Goal: Task Accomplishment & Management: Manage account settings

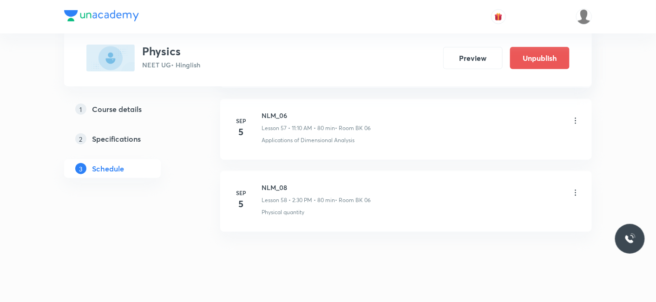
click at [574, 188] on icon at bounding box center [575, 192] width 9 height 9
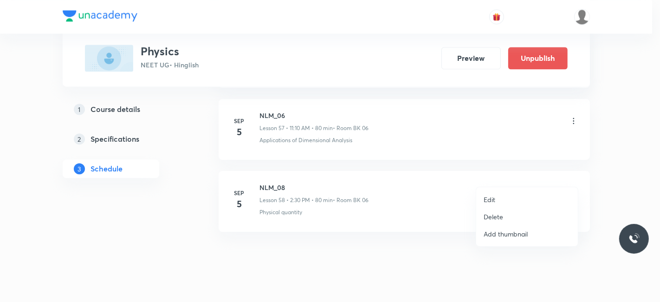
click at [487, 219] on p "Delete" at bounding box center [494, 217] width 20 height 10
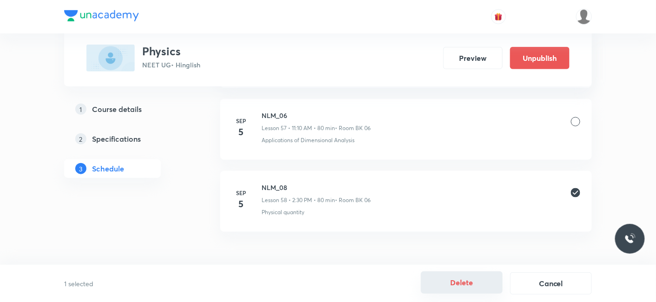
click at [467, 278] on button "Delete" at bounding box center [462, 282] width 82 height 22
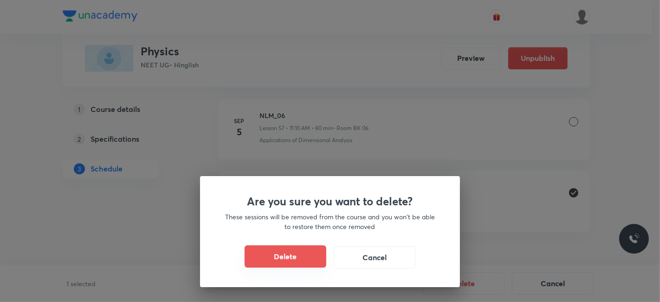
click at [287, 259] on button "Delete" at bounding box center [286, 256] width 82 height 22
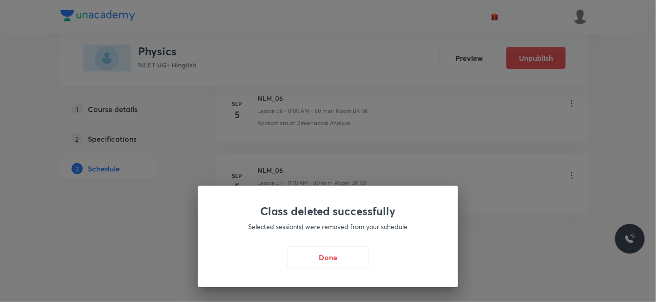
scroll to position [4588, 0]
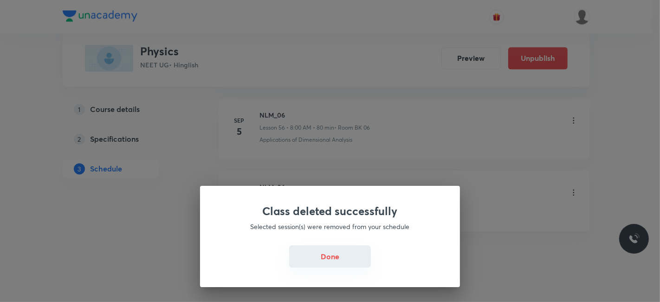
click at [333, 253] on button "Done" at bounding box center [330, 256] width 82 height 22
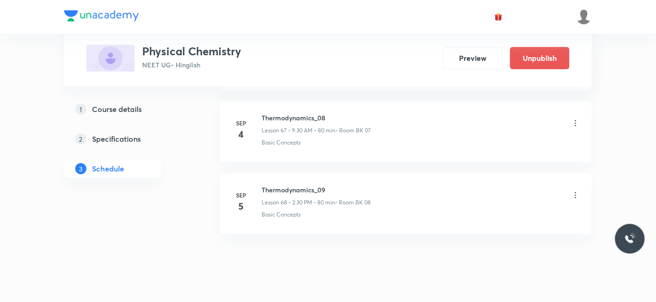
click at [576, 190] on icon at bounding box center [575, 194] width 9 height 9
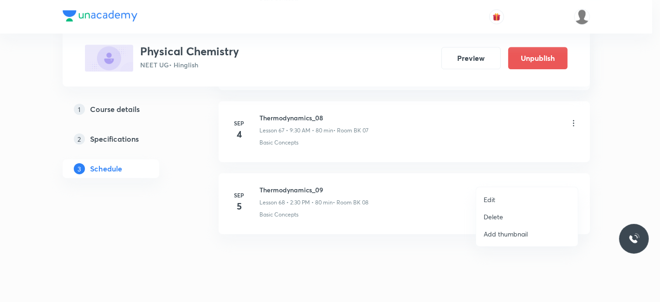
click at [484, 198] on p "Edit" at bounding box center [490, 200] width 12 height 10
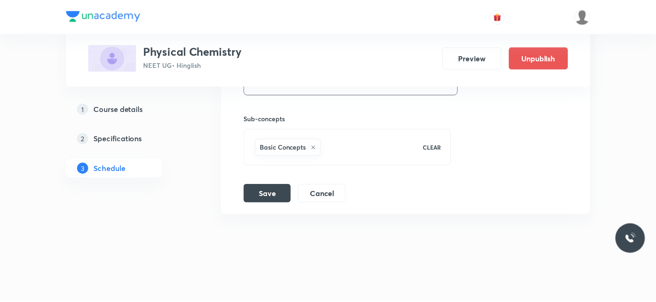
scroll to position [5307, 0]
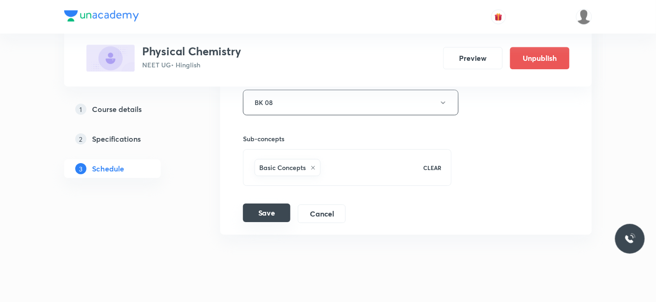
click at [279, 203] on button "Save" at bounding box center [266, 212] width 47 height 19
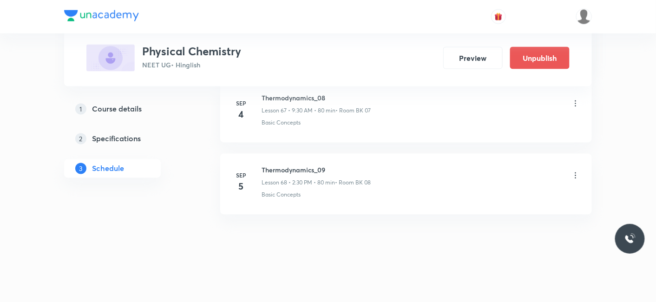
scroll to position [4892, 0]
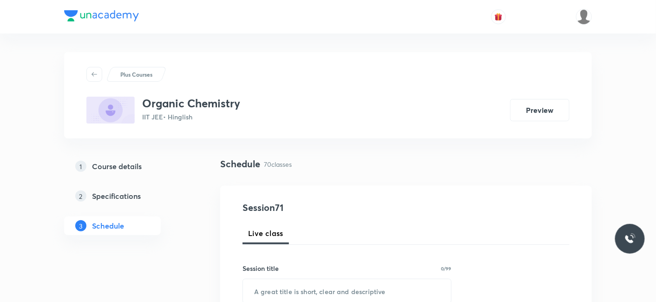
drag, startPoint x: 387, startPoint y: 167, endPoint x: 380, endPoint y: 188, distance: 21.9
click at [387, 166] on div "Schedule 70 classes" at bounding box center [405, 164] width 371 height 14
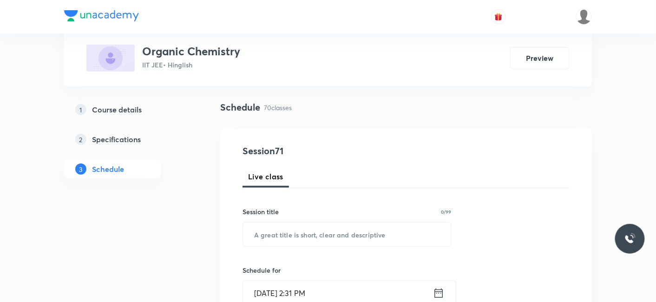
scroll to position [103, 0]
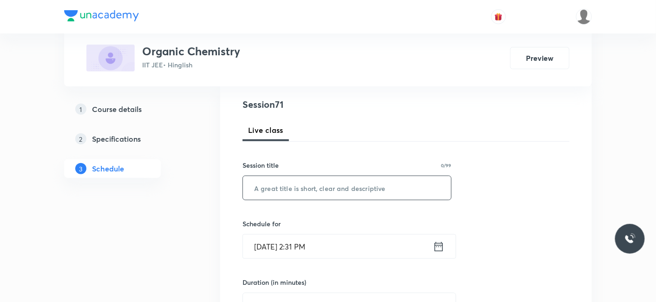
click at [274, 186] on input "text" at bounding box center [347, 188] width 208 height 24
type input "Carbonyl Compounds_01"
click at [299, 243] on input "Sep 5, 2025, 2:31 PM" at bounding box center [338, 247] width 190 height 24
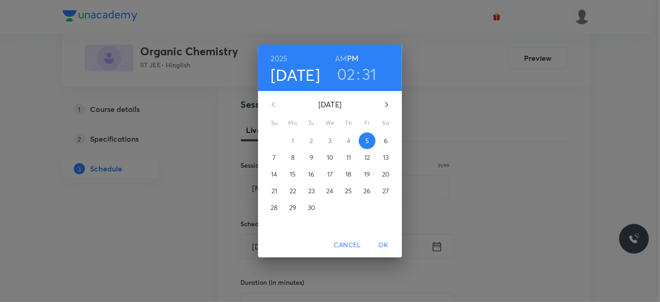
click at [376, 73] on h3 "31" at bounding box center [369, 74] width 15 height 20
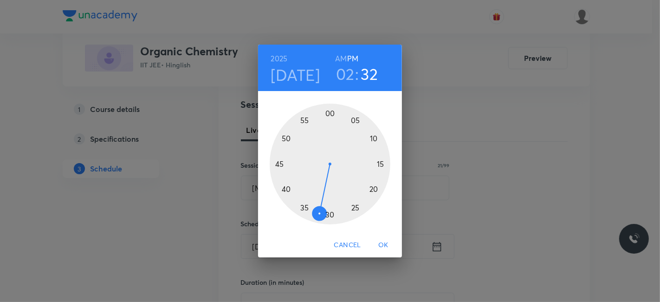
drag, startPoint x: 329, startPoint y: 215, endPoint x: 318, endPoint y: 217, distance: 11.3
click at [318, 217] on div at bounding box center [330, 164] width 121 height 121
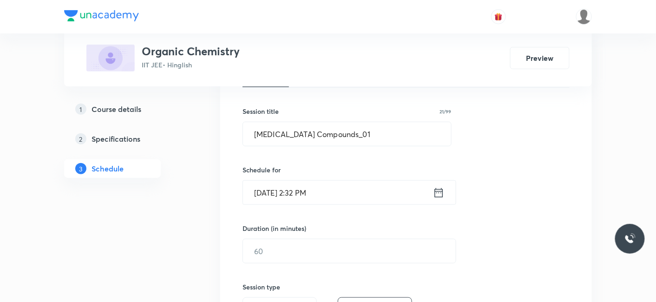
scroll to position [206, 0]
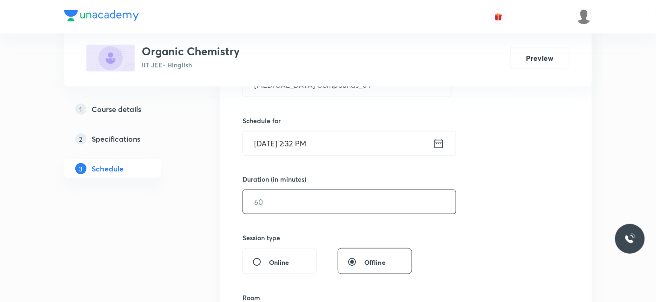
click at [295, 201] on input "text" at bounding box center [349, 202] width 213 height 24
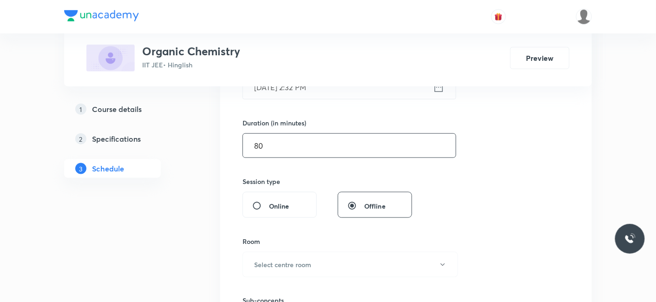
scroll to position [309, 0]
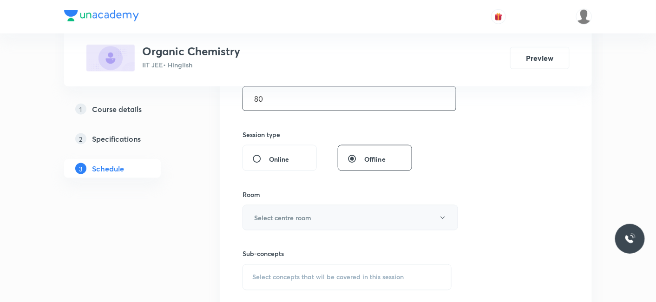
type input "80"
click at [277, 214] on h6 "Select centre room" at bounding box center [282, 218] width 57 height 10
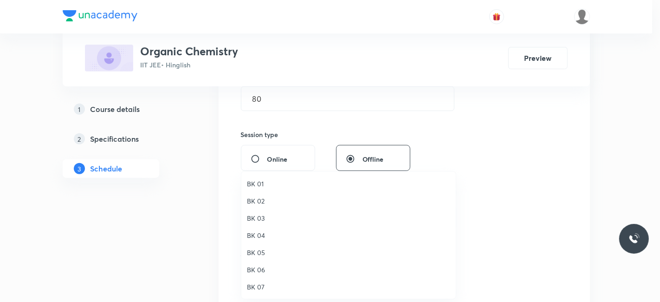
click at [257, 236] on span "BK 04" at bounding box center [348, 235] width 203 height 10
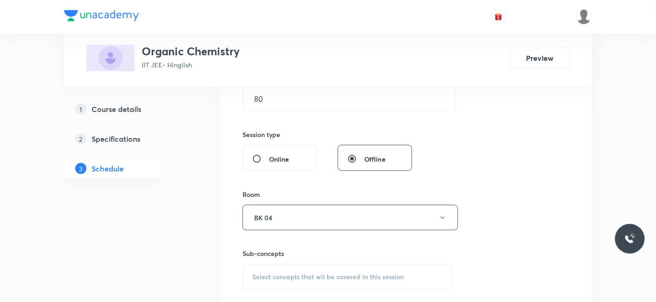
scroll to position [412, 0]
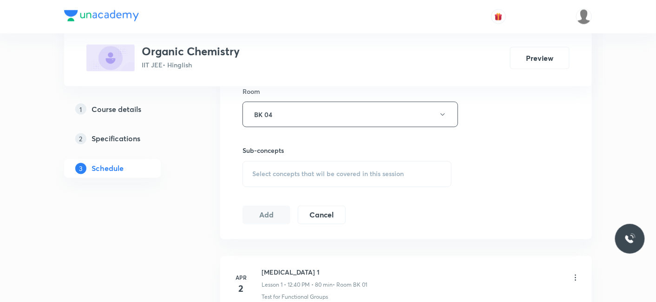
click at [291, 166] on div "Select concepts that wil be covered in this session" at bounding box center [346, 174] width 209 height 26
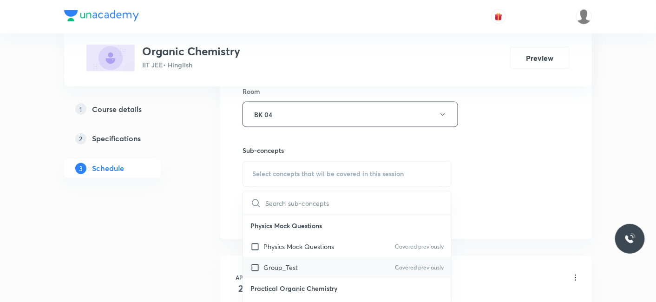
click at [288, 263] on p "Group_Test" at bounding box center [280, 268] width 34 height 10
checkbox input "true"
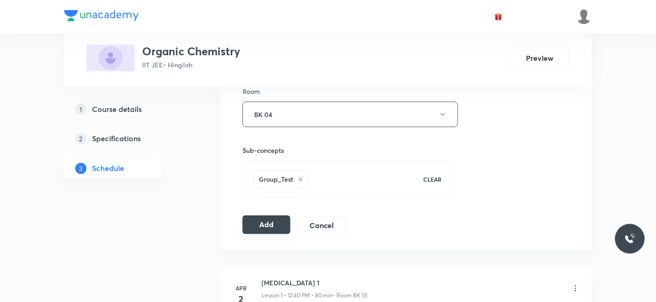
click at [271, 227] on button "Add" at bounding box center [266, 224] width 48 height 19
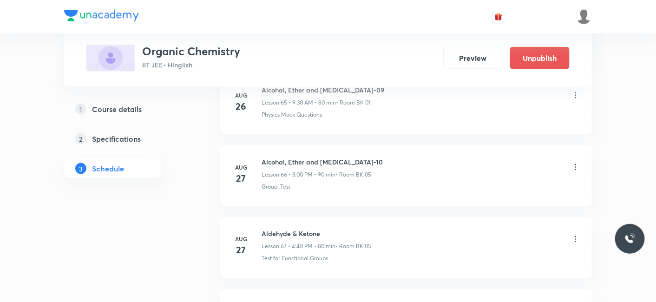
scroll to position [5107, 0]
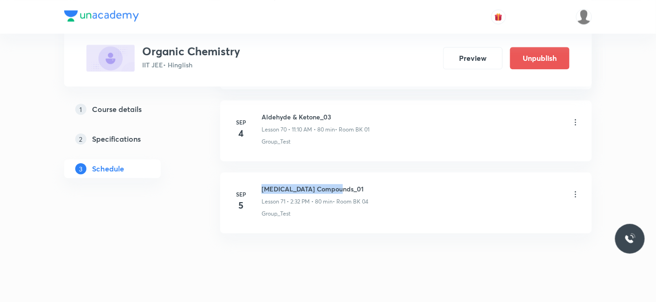
drag, startPoint x: 262, startPoint y: 168, endPoint x: 378, endPoint y: 163, distance: 115.3
click at [378, 172] on li "Sep 5 Carbonyl Compounds_01 Lesson 71 • 2:32 PM • 80 min • Room BK 04 Group_Test" at bounding box center [405, 202] width 371 height 61
copy h6 "Carbonyl Compounds_01"
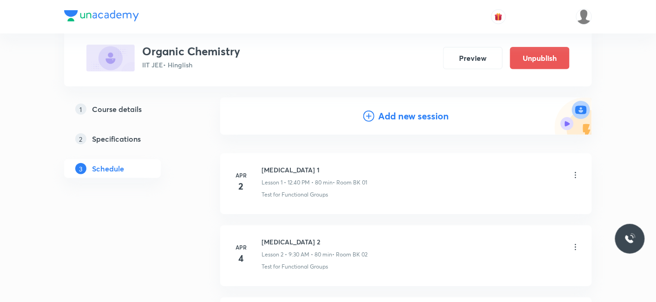
scroll to position [0, 0]
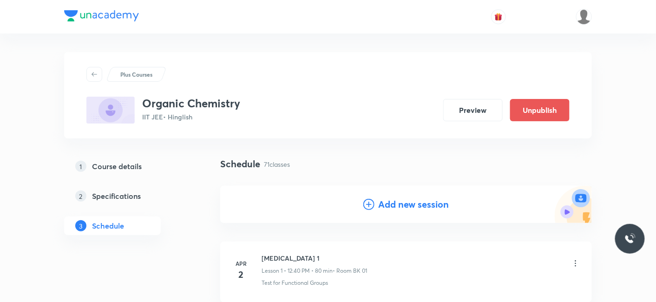
click at [370, 215] on div "Add new session" at bounding box center [405, 204] width 371 height 37
click at [410, 195] on div "Add new session" at bounding box center [405, 204] width 371 height 37
click at [397, 203] on h4 "Add new session" at bounding box center [413, 204] width 71 height 14
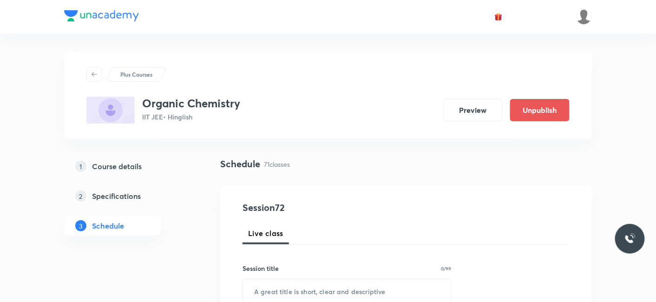
click at [397, 204] on h4 "Session 72" at bounding box center [326, 208] width 169 height 14
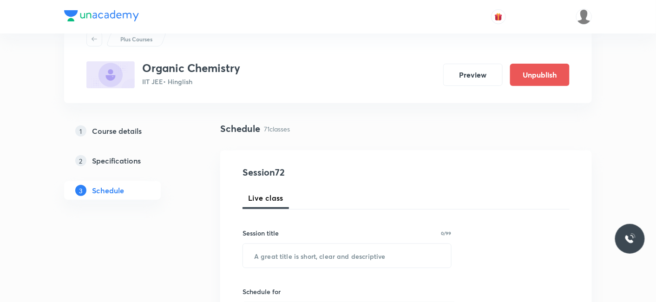
scroll to position [52, 0]
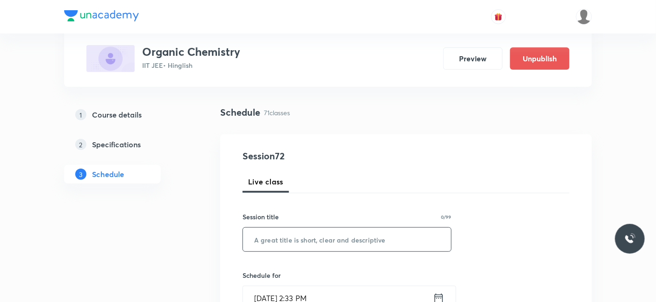
click at [292, 228] on input "text" at bounding box center [347, 240] width 208 height 24
paste input "Carbonyl Compounds_01"
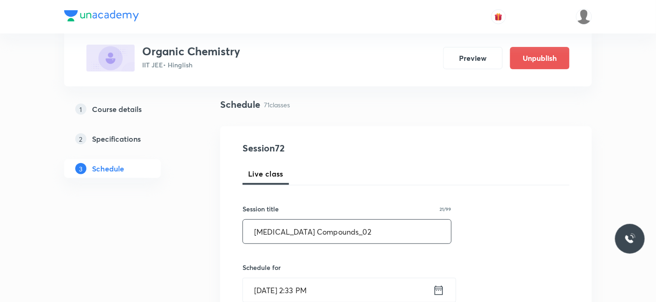
scroll to position [155, 0]
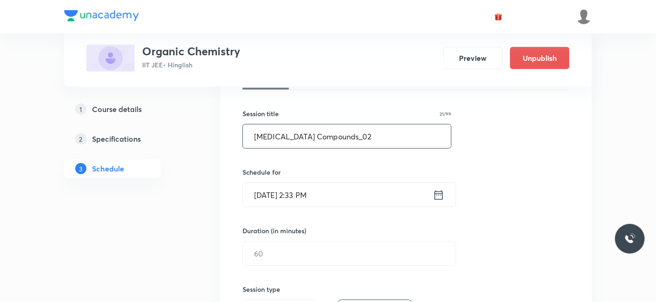
type input "Carbonyl Compounds_02"
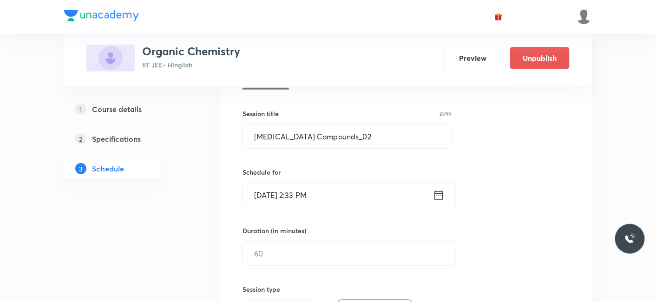
click at [265, 196] on input "Sep 5, 2025, 2:33 PM" at bounding box center [338, 195] width 190 height 24
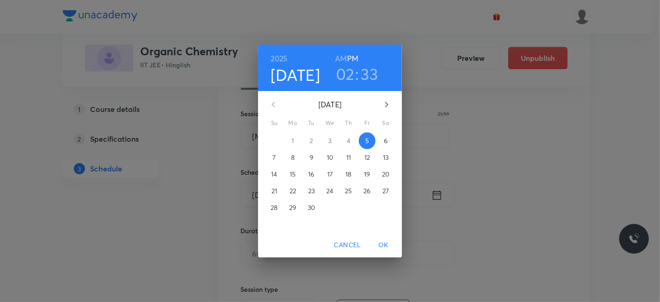
click at [345, 73] on h3 "02" at bounding box center [345, 74] width 19 height 20
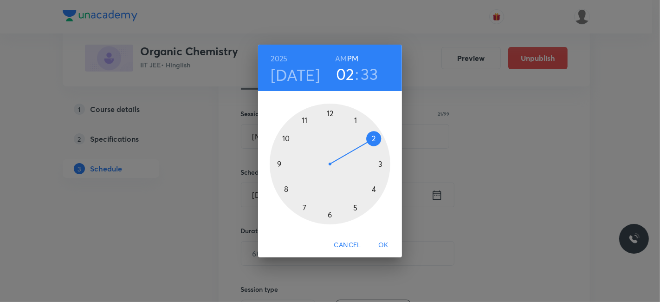
click at [373, 188] on div at bounding box center [330, 164] width 121 height 121
click at [328, 112] on div at bounding box center [330, 164] width 121 height 121
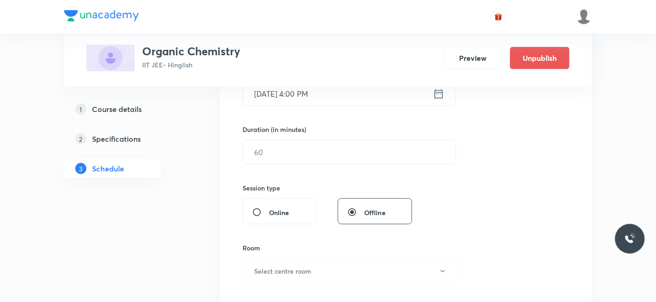
scroll to position [258, 0]
click at [275, 146] on input "text" at bounding box center [349, 150] width 213 height 24
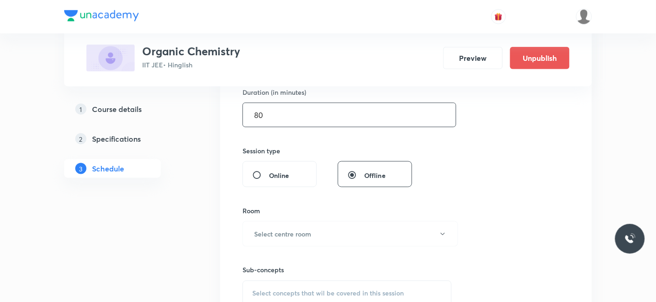
scroll to position [309, 0]
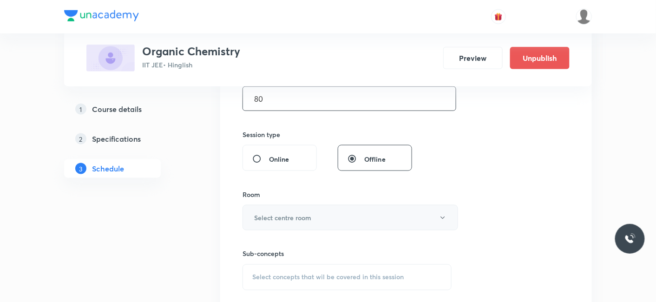
type input "80"
click at [299, 218] on h6 "Select centre room" at bounding box center [282, 218] width 57 height 10
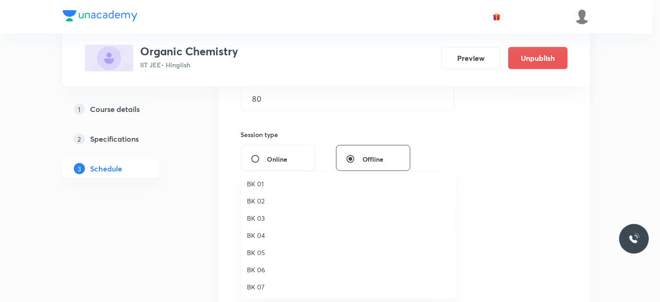
click at [253, 231] on span "BK 04" at bounding box center [348, 235] width 203 height 10
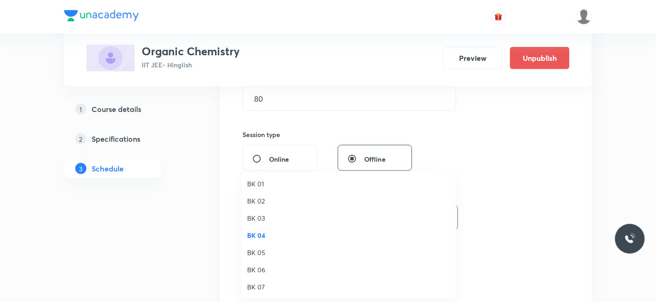
click at [199, 238] on div "BK 01 BK 02 BK 03 BK 04 BK 05 BK 06 BK 07 BK 08" at bounding box center [328, 151] width 656 height 302
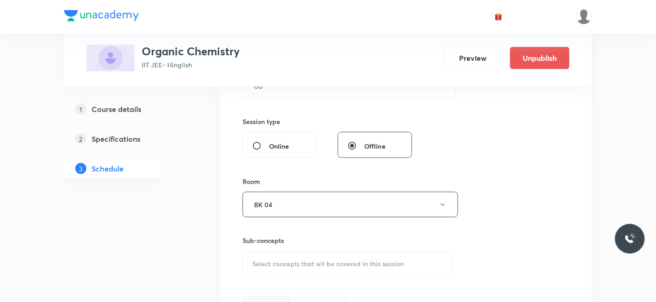
scroll to position [412, 0]
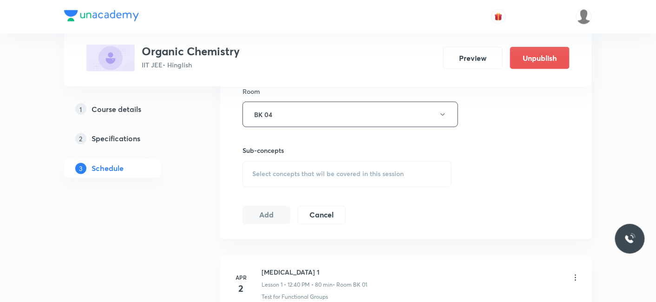
click at [305, 173] on span "Select concepts that wil be covered in this session" at bounding box center [327, 173] width 151 height 7
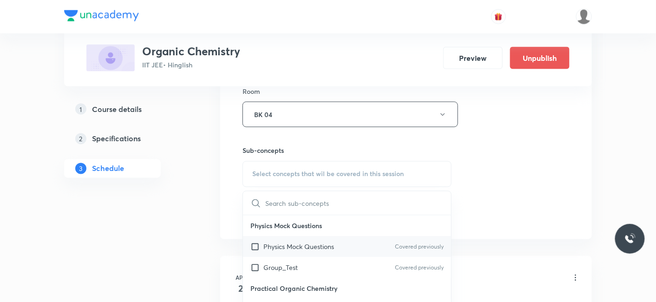
click at [287, 242] on p "Physics Mock Questions" at bounding box center [298, 247] width 71 height 10
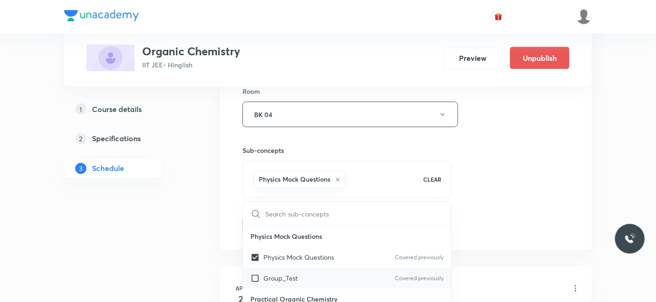
click at [280, 268] on div "Group_Test Covered previously" at bounding box center [347, 278] width 208 height 21
checkbox input "true"
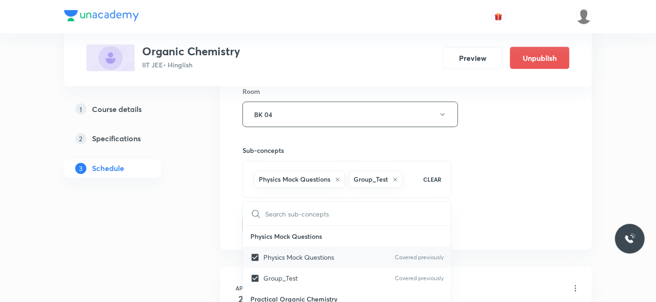
click at [279, 258] on p "Physics Mock Questions" at bounding box center [298, 258] width 71 height 10
checkbox input "false"
checkbox input "true"
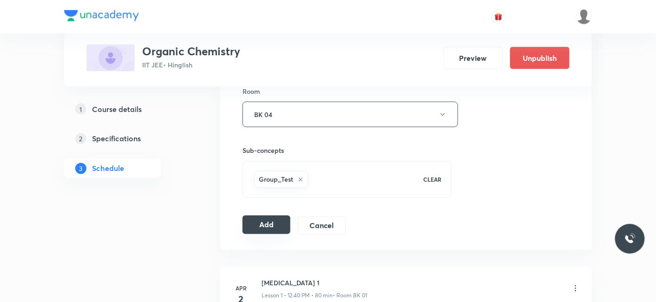
click at [279, 221] on button "Add" at bounding box center [266, 224] width 48 height 19
